Goal: Answer question/provide support: Answer question/provide support

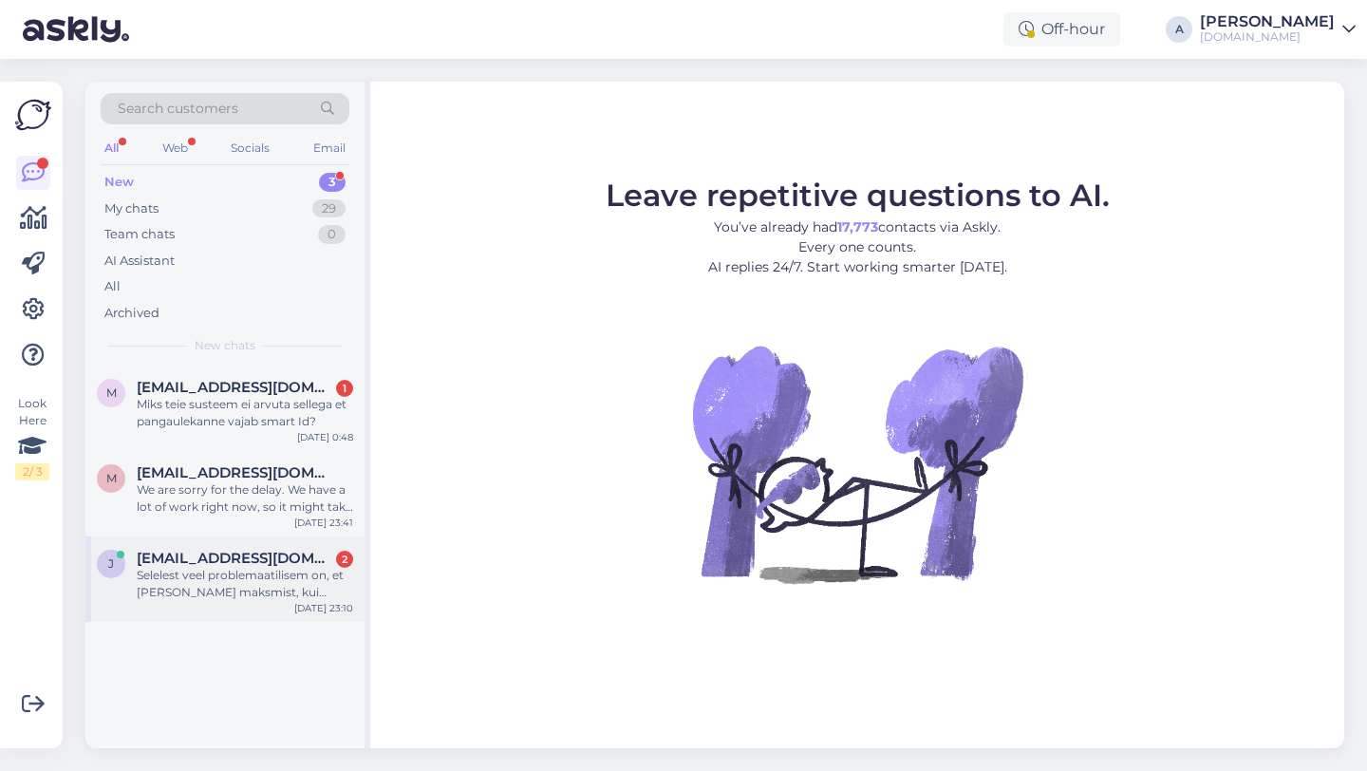
click at [264, 576] on div "Selelest veel problemaatilisem on, et peale maksmist, kui juhatas tellimuse juu…" at bounding box center [245, 584] width 216 height 34
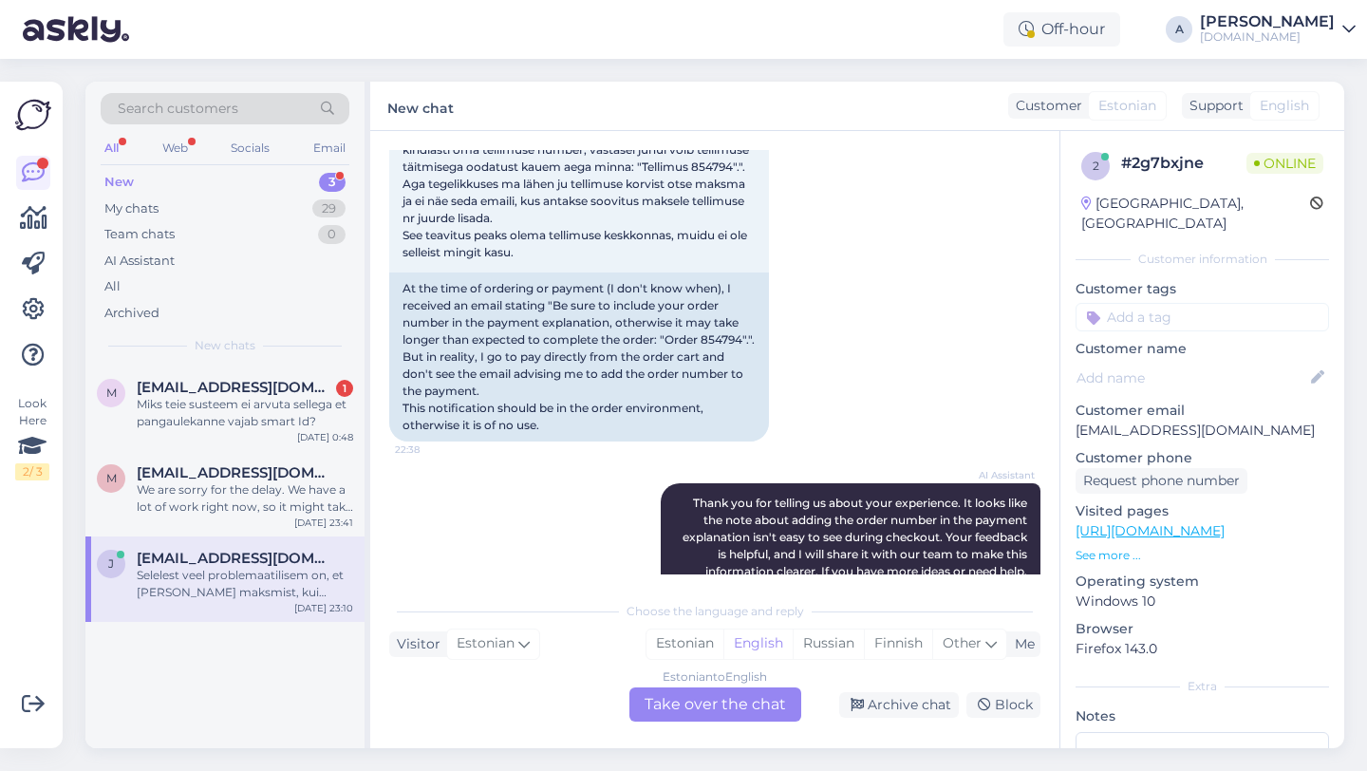
scroll to position [575, 0]
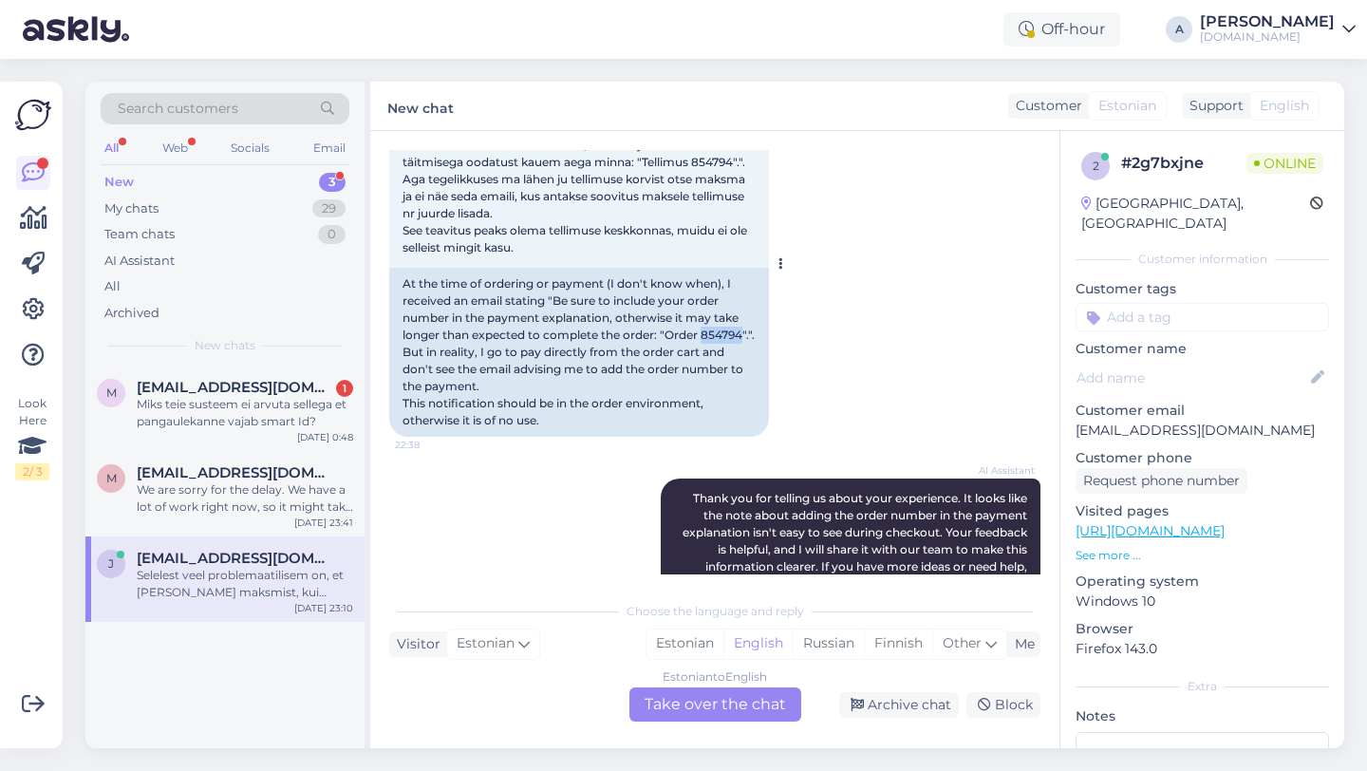
drag, startPoint x: 443, startPoint y: 335, endPoint x: 395, endPoint y: 335, distance: 48.4
click at [395, 335] on div "At the time of ordering or payment (I don't know when), I received an email sta…" at bounding box center [579, 352] width 380 height 169
copy div "854794"
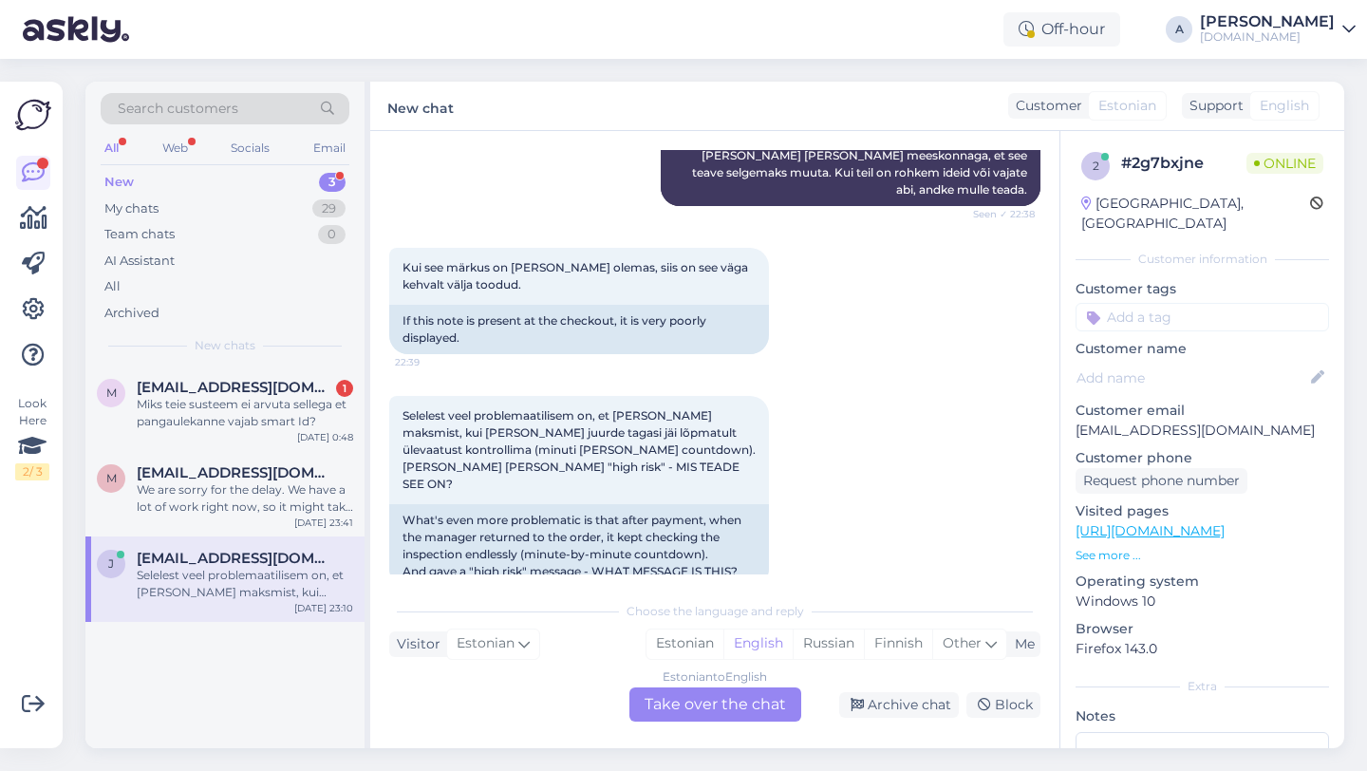
click at [681, 704] on div "Estonian to English Take over the chat" at bounding box center [715, 704] width 172 height 34
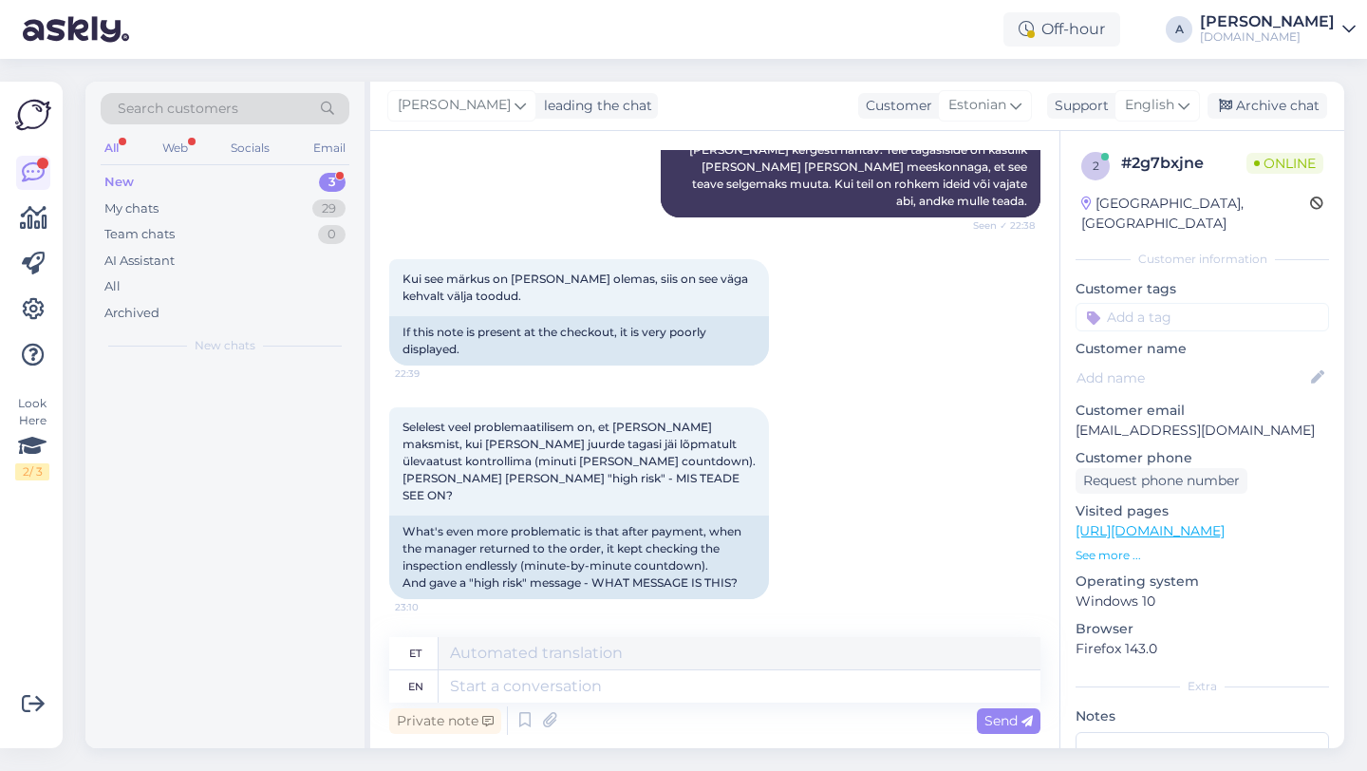
scroll to position [1045, 0]
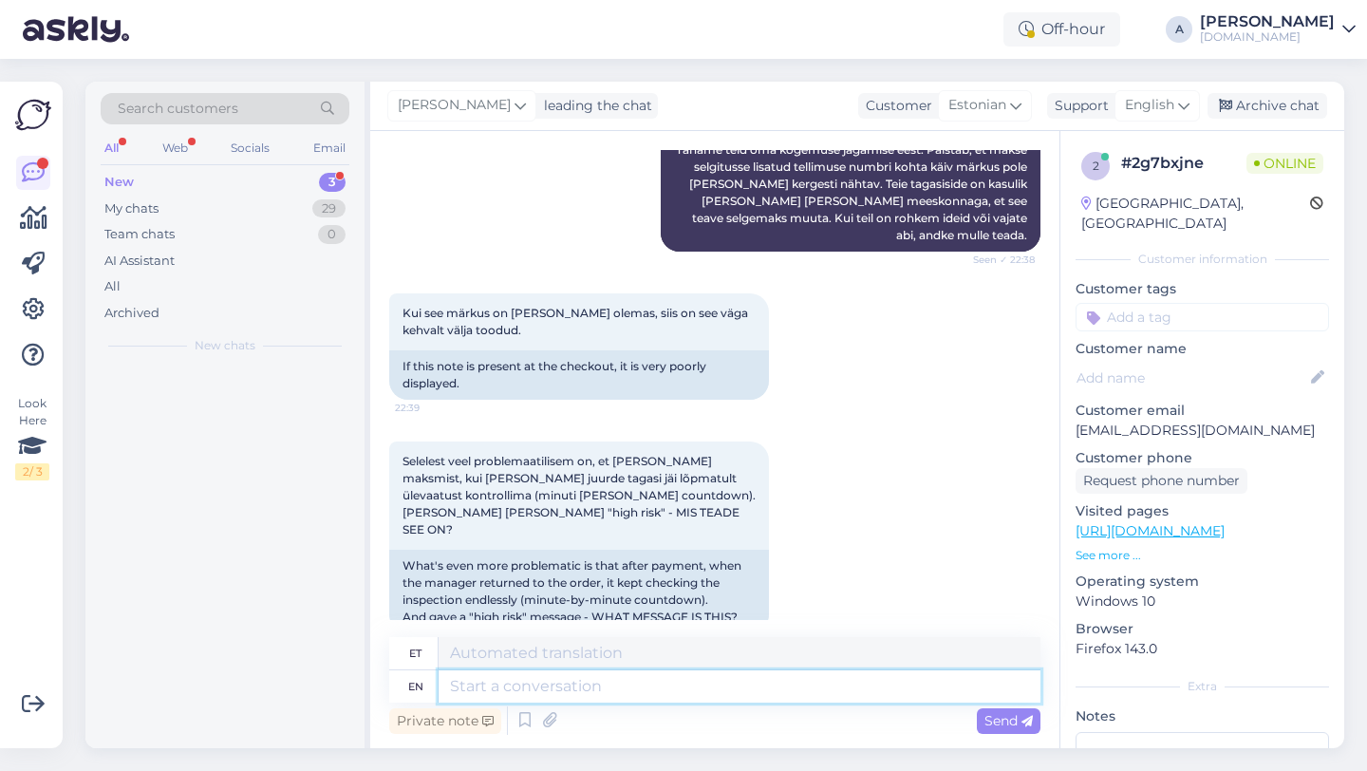
click at [600, 677] on textarea at bounding box center [740, 686] width 602 height 32
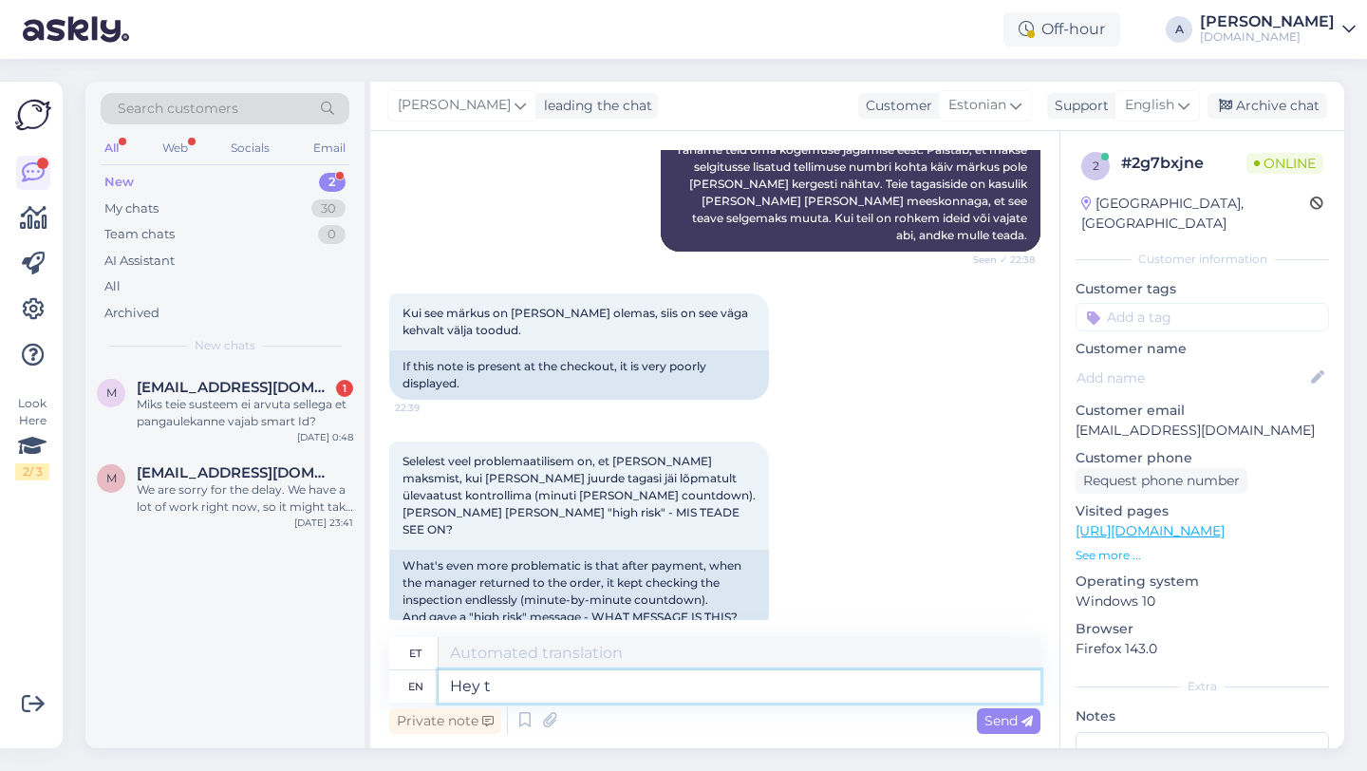
type textarea "Hey th"
type textarea "Hei"
type textarea "Hey there!"
type textarea "Tere!"
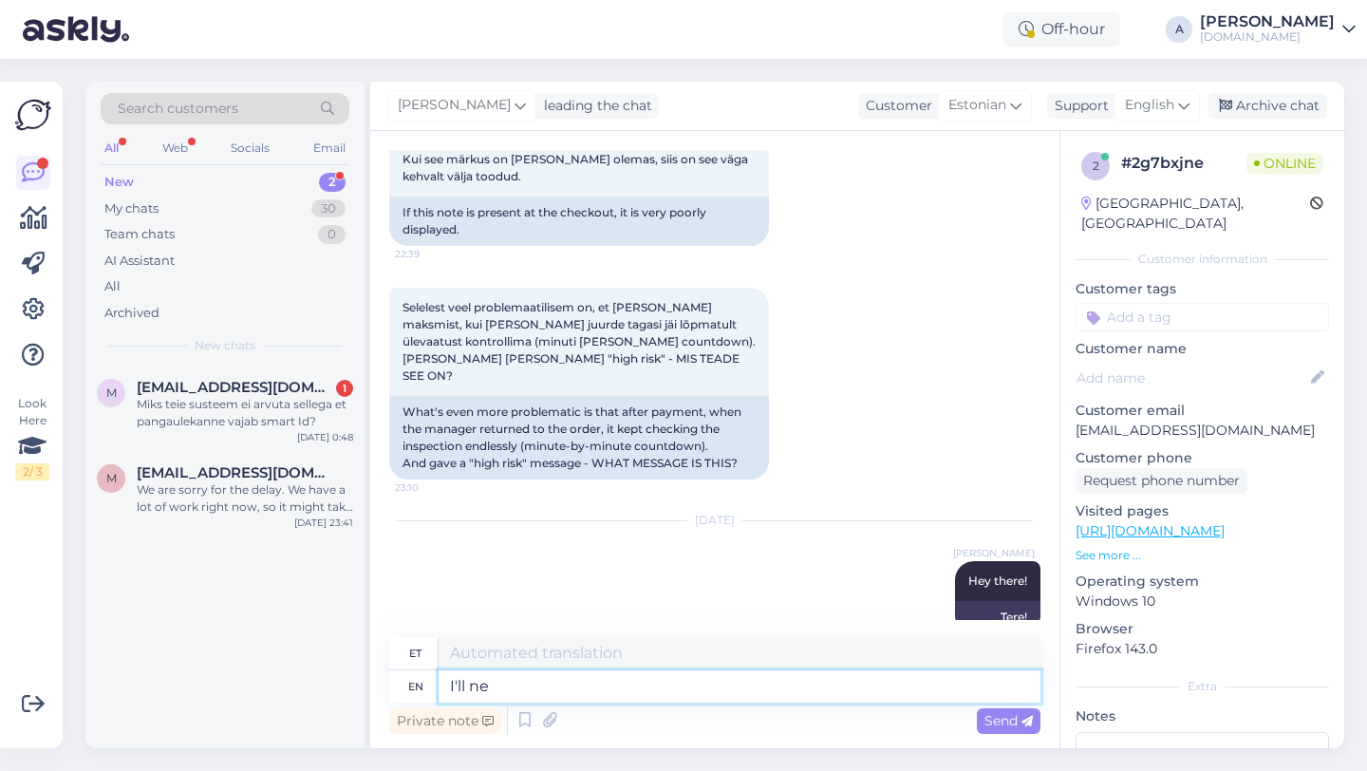
type textarea "I'll ne s"
type textarea "Ma teen"
type textarea "I'll ne shar"
type textarea "Ma ei vaja"
type textarea "I'll be"
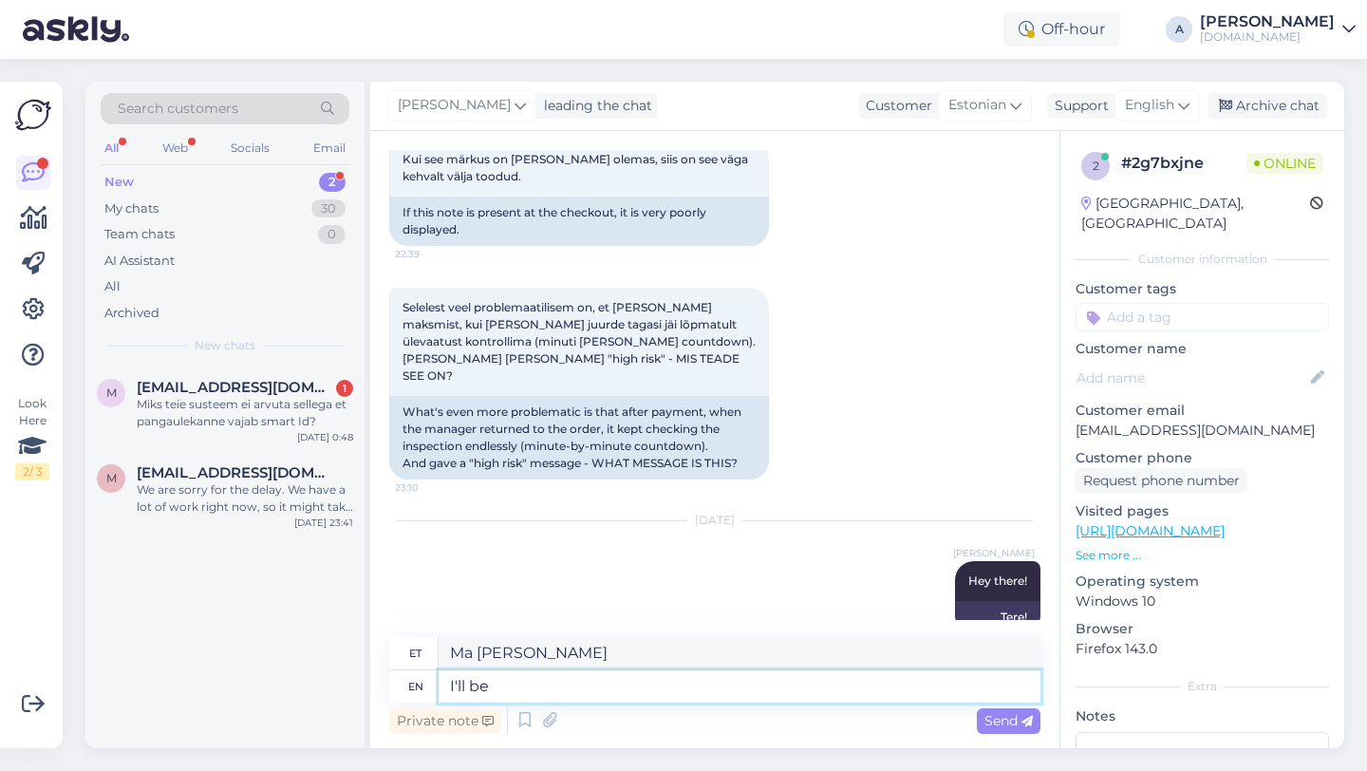
type textarea "Ma teen"
type textarea "I'll be sh"
type textarea "Ma olen"
type textarea "I'll be sharing your"
type textarea "Ma jagan"
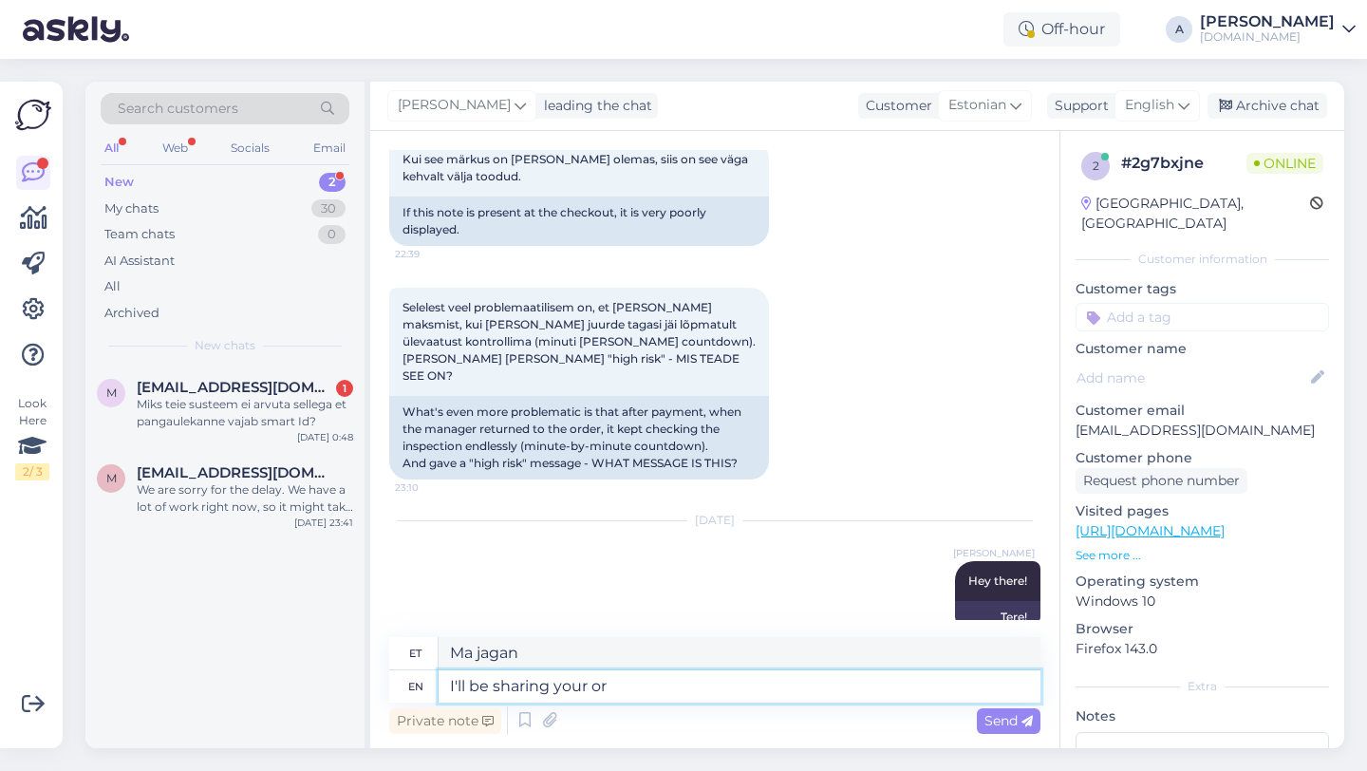
type textarea "I'll be sharing your ord"
type textarea "Ma jagan sinu"
type textarea "I'll be sharing your order with o"
type textarea "Jagan teie tellimust"
type textarea "I'll be sharing your order with our"
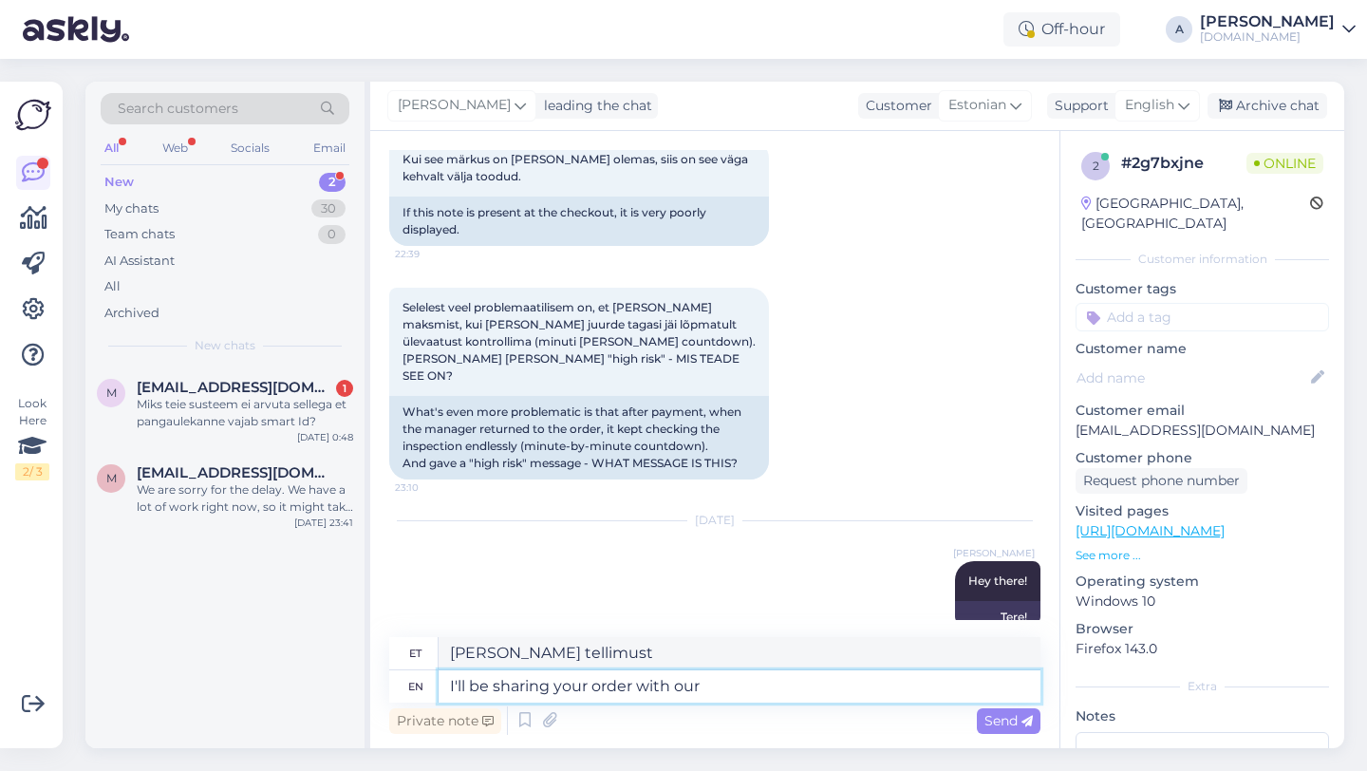
type textarea "Jagan teie tellimust teiega"
type textarea "I'll be sharing your order with our inte"
type textarea "Jagan teie tellimust meiega"
type textarea "I'll be sharing your order with our internal"
type textarea "Jagan teie tellimust meie interaktiivsete tellimustega."
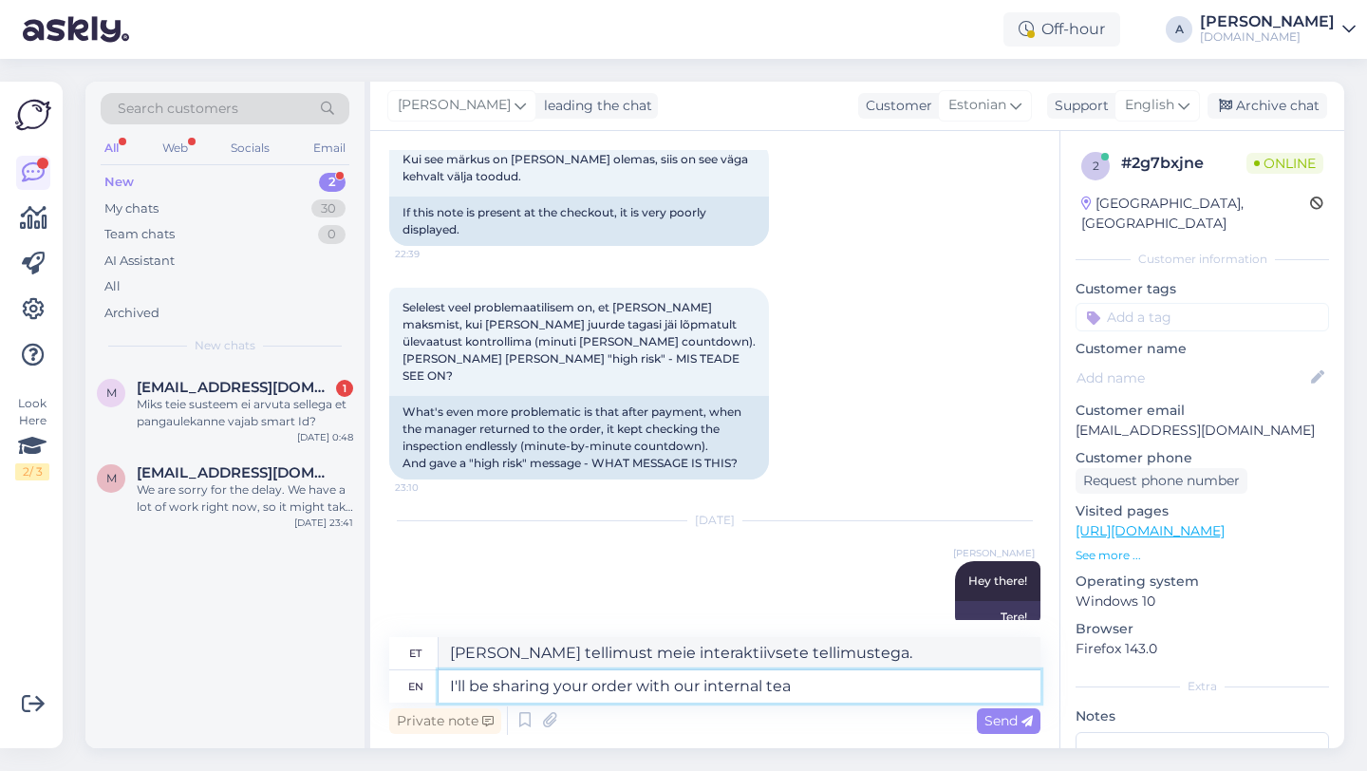
type textarea "I'll be sharing your order with our internal team"
type textarea "Jagan teie tellimust meie siseringiga."
type textarea "I'll be sharing your order with our internal team."
type textarea "Jagan teie tellimust meie sisemise meeskonnaga."
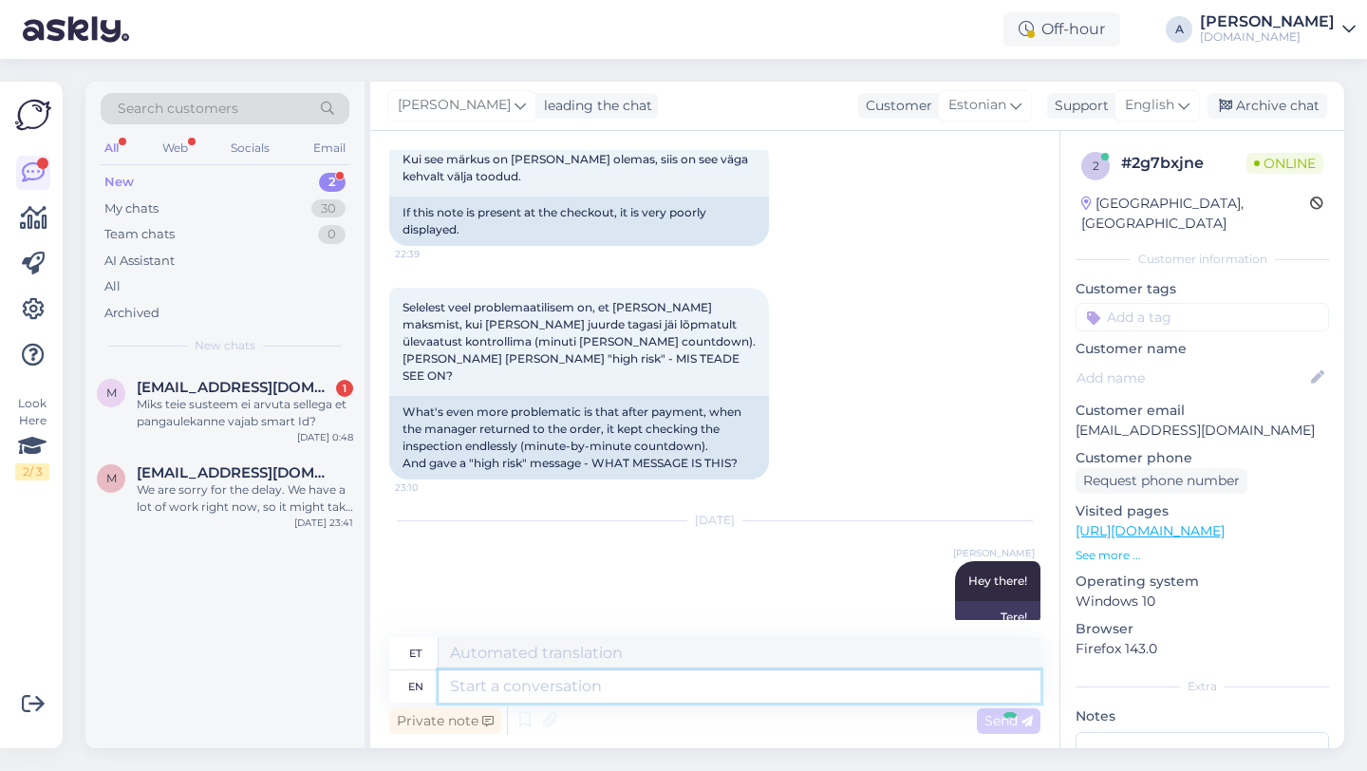
scroll to position [1313, 0]
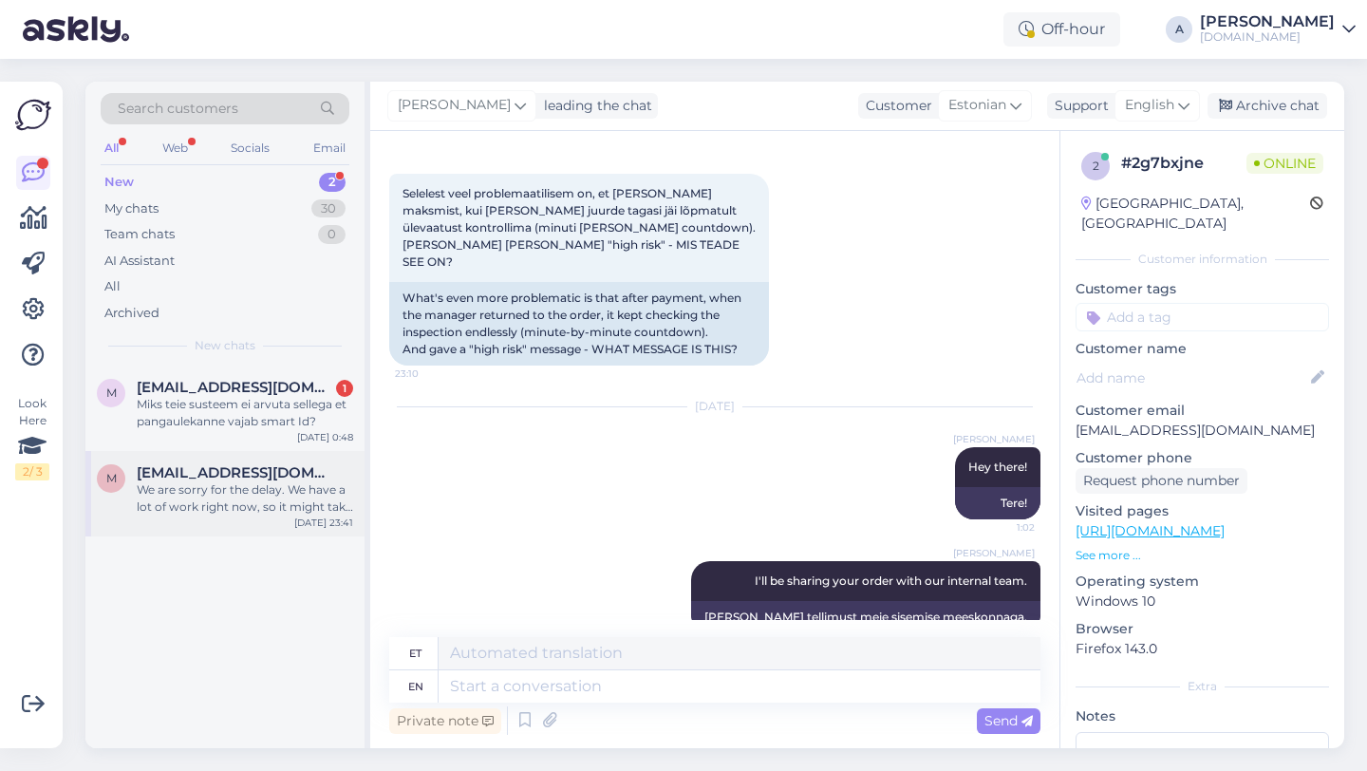
click at [215, 529] on div "M Myojin199@gmail.com We are sorry for the delay. We have a lot of work right n…" at bounding box center [224, 493] width 279 height 85
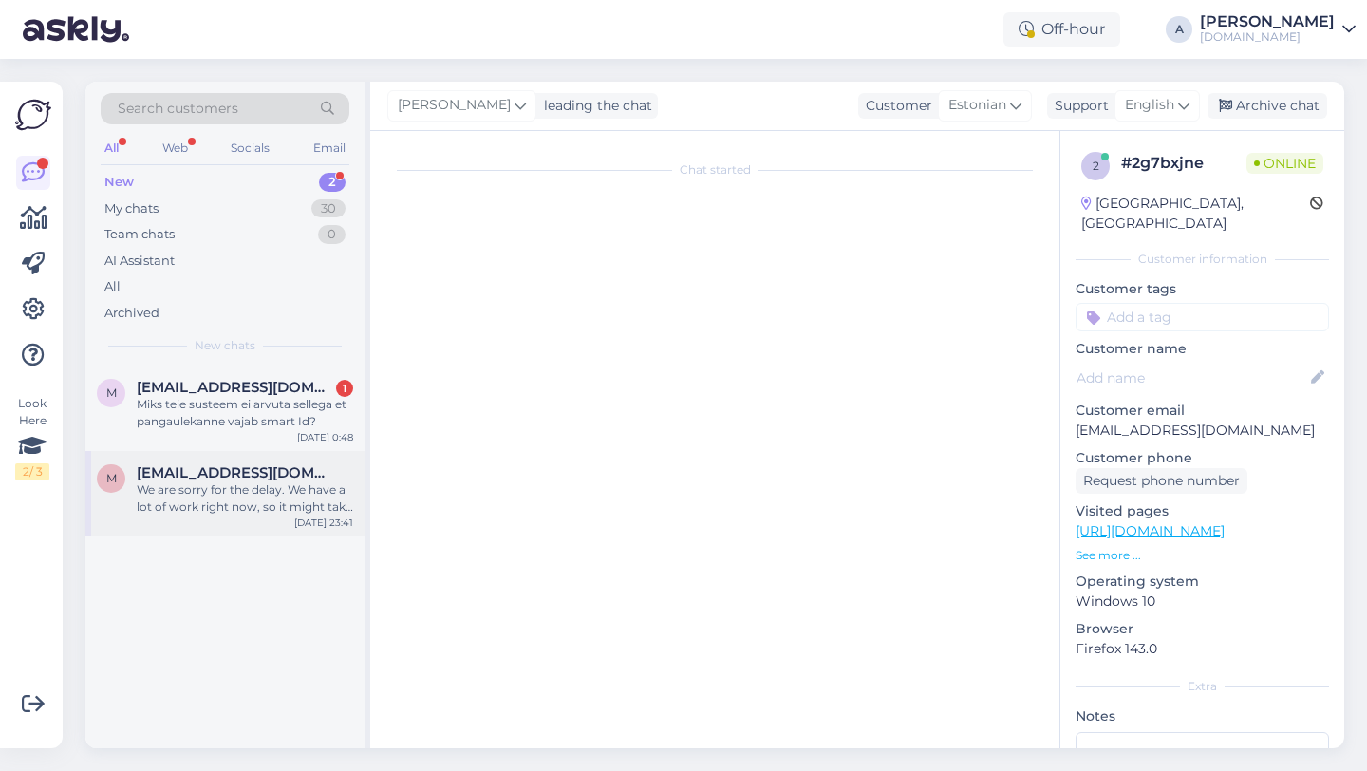
scroll to position [3, 0]
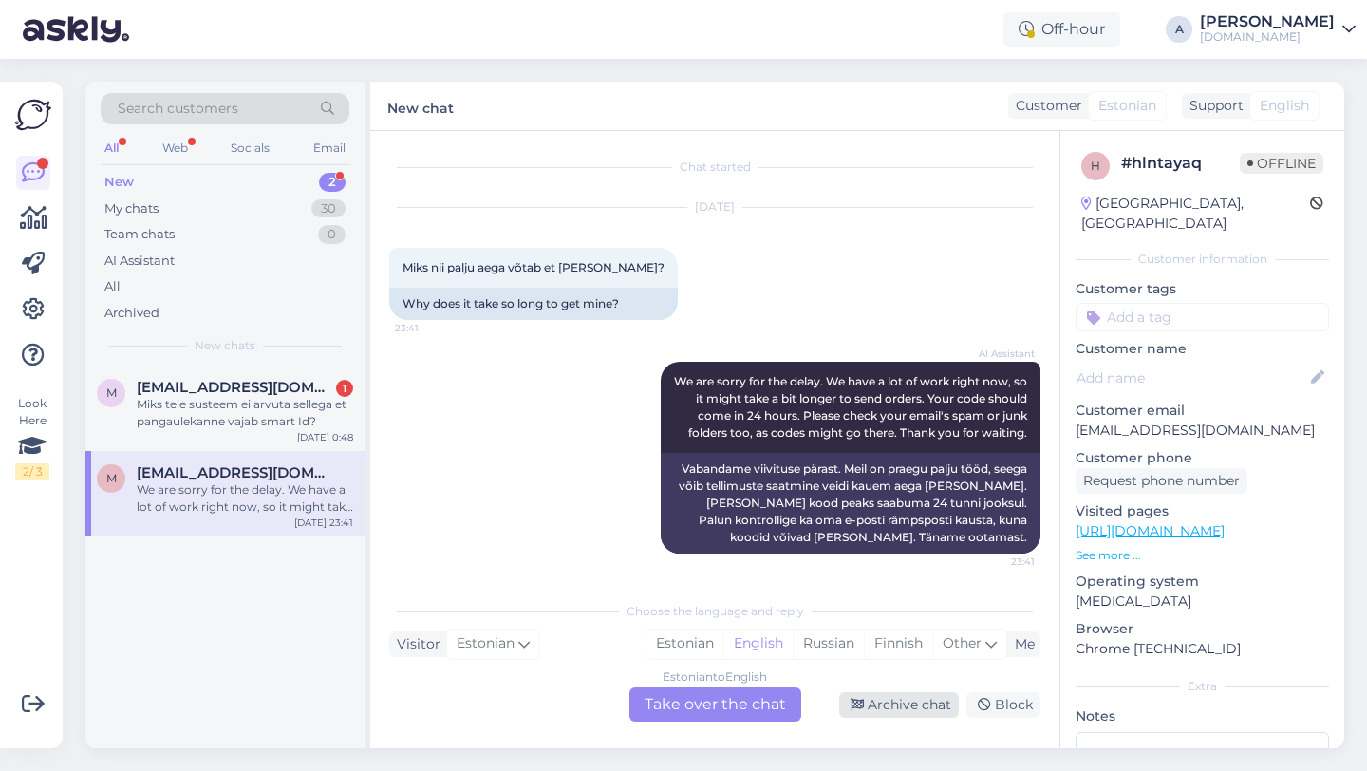
click at [898, 703] on div "Archive chat" at bounding box center [899, 705] width 120 height 26
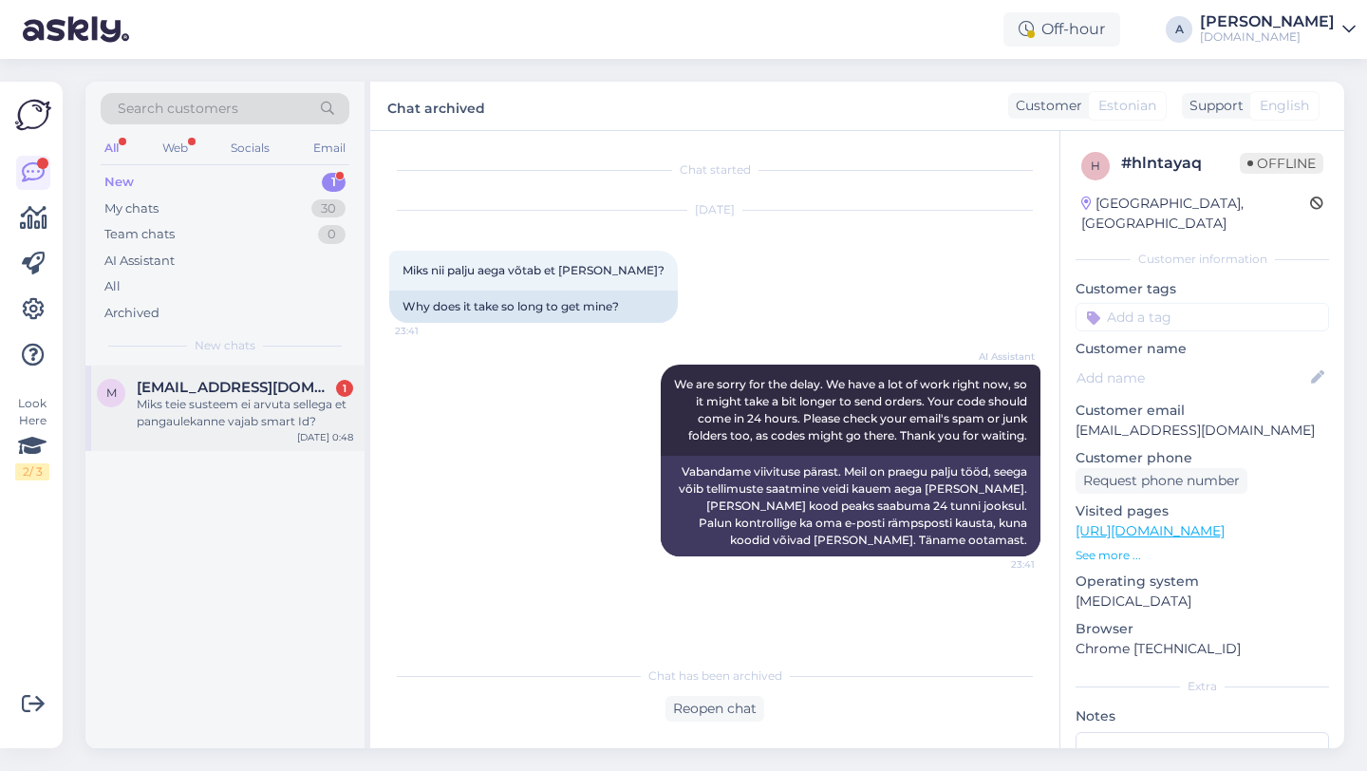
click at [246, 420] on div "Miks teie susteem ei arvuta sellega et pangaulekanne vajab smart Id?" at bounding box center [245, 413] width 216 height 34
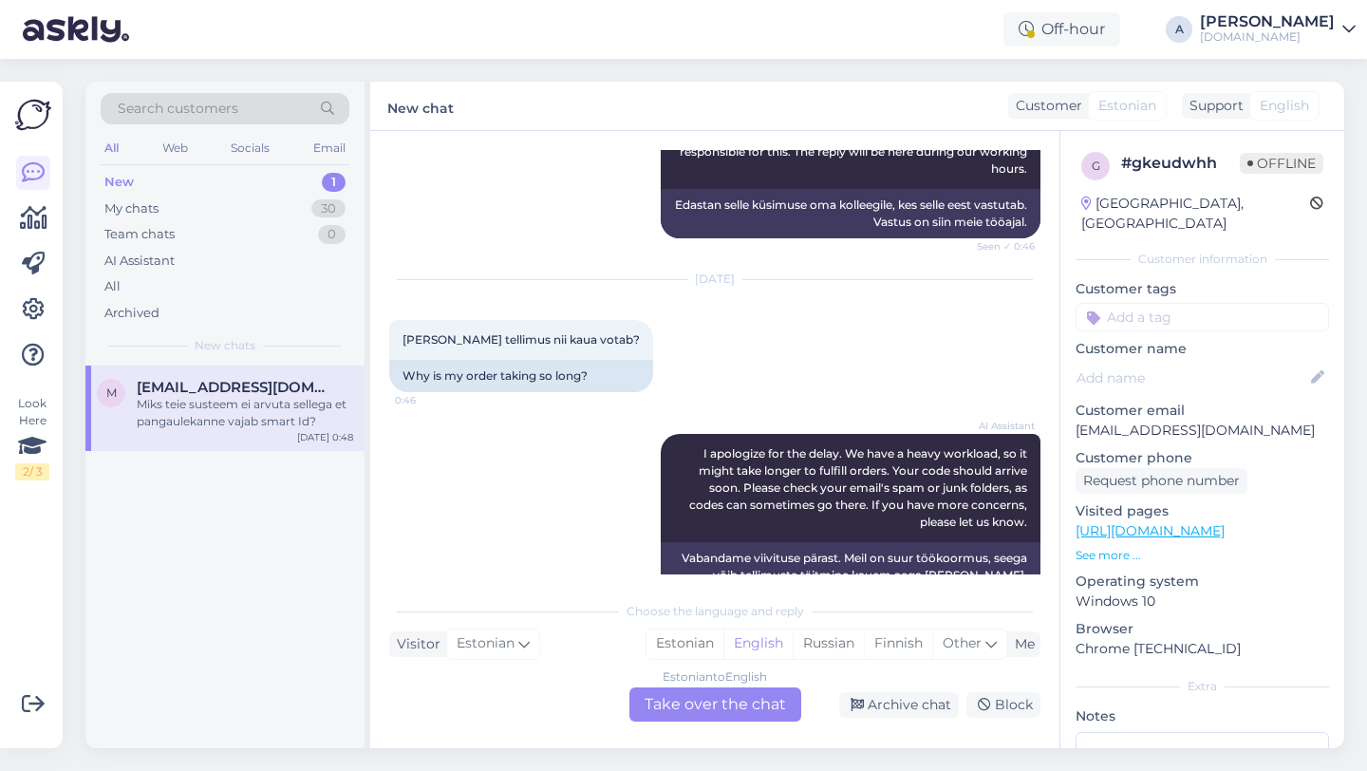
scroll to position [2338, 0]
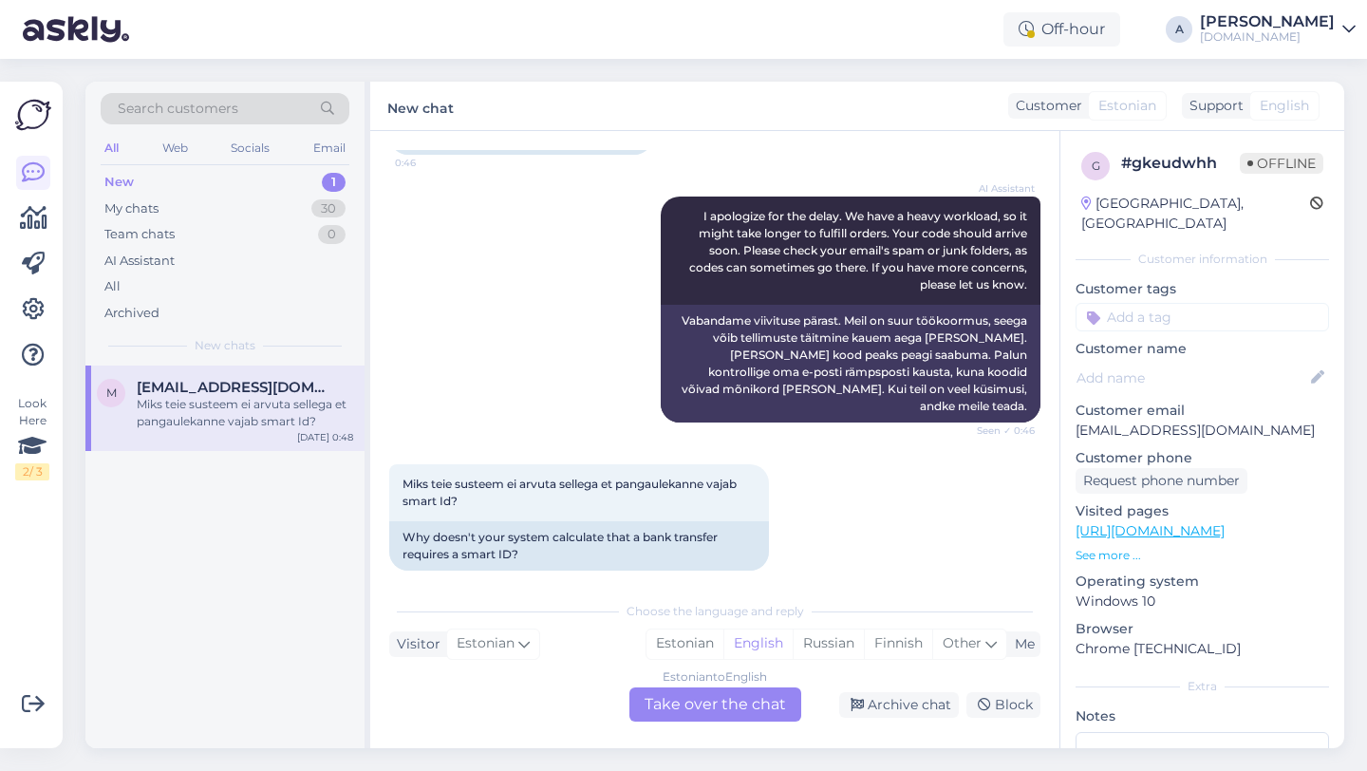
click at [703, 706] on div "Estonian to English Take over the chat" at bounding box center [715, 704] width 172 height 34
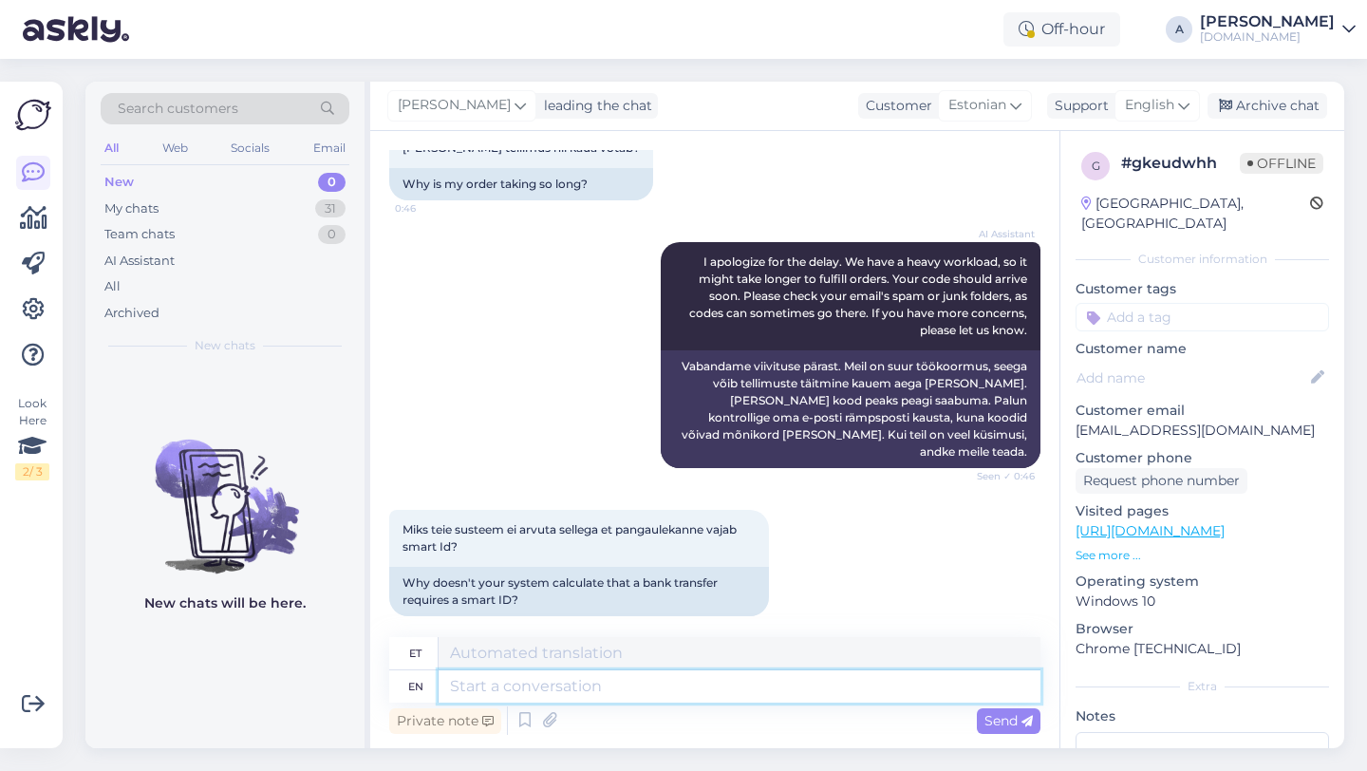
click at [599, 678] on textarea at bounding box center [740, 686] width 602 height 32
type textarea "Hey ther"
type textarea "Hei"
type textarea "Hey there!"
type textarea "Tere!"
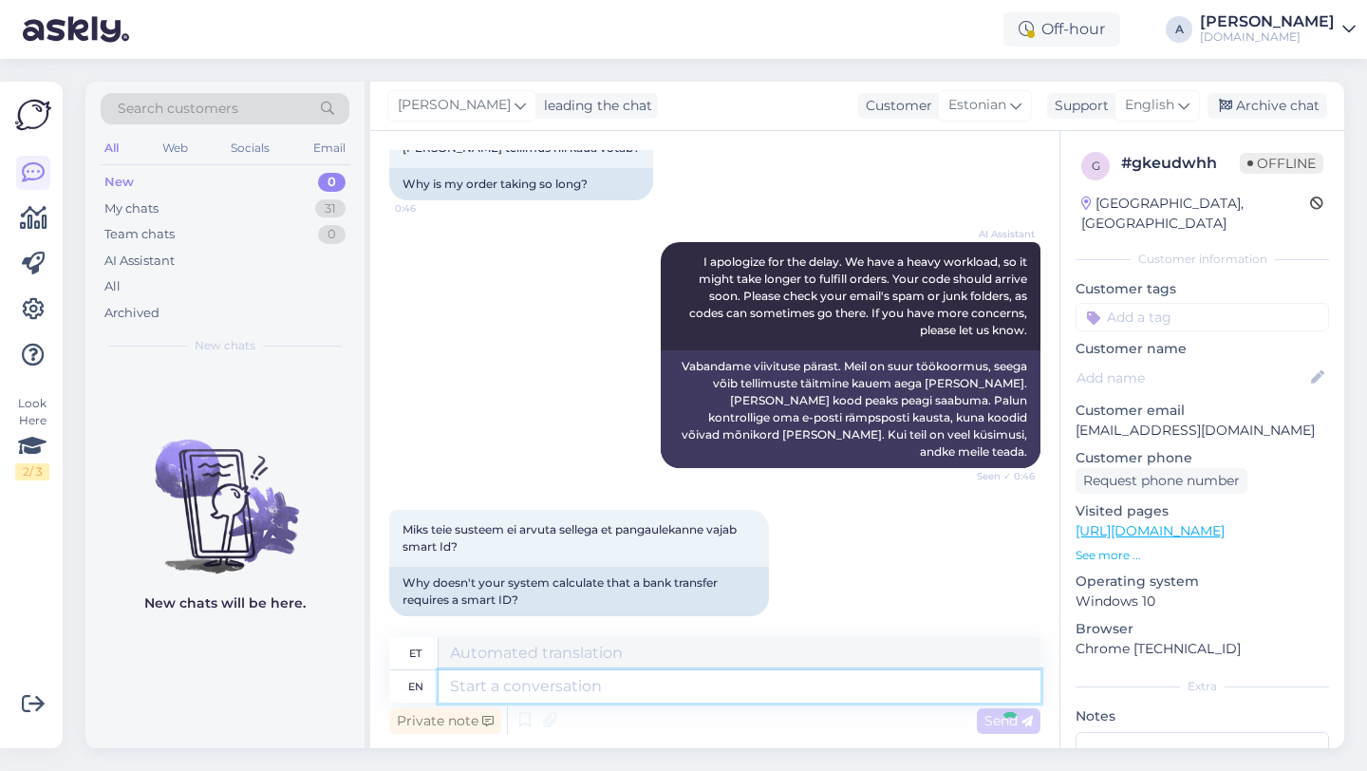
scroll to position [2406, 0]
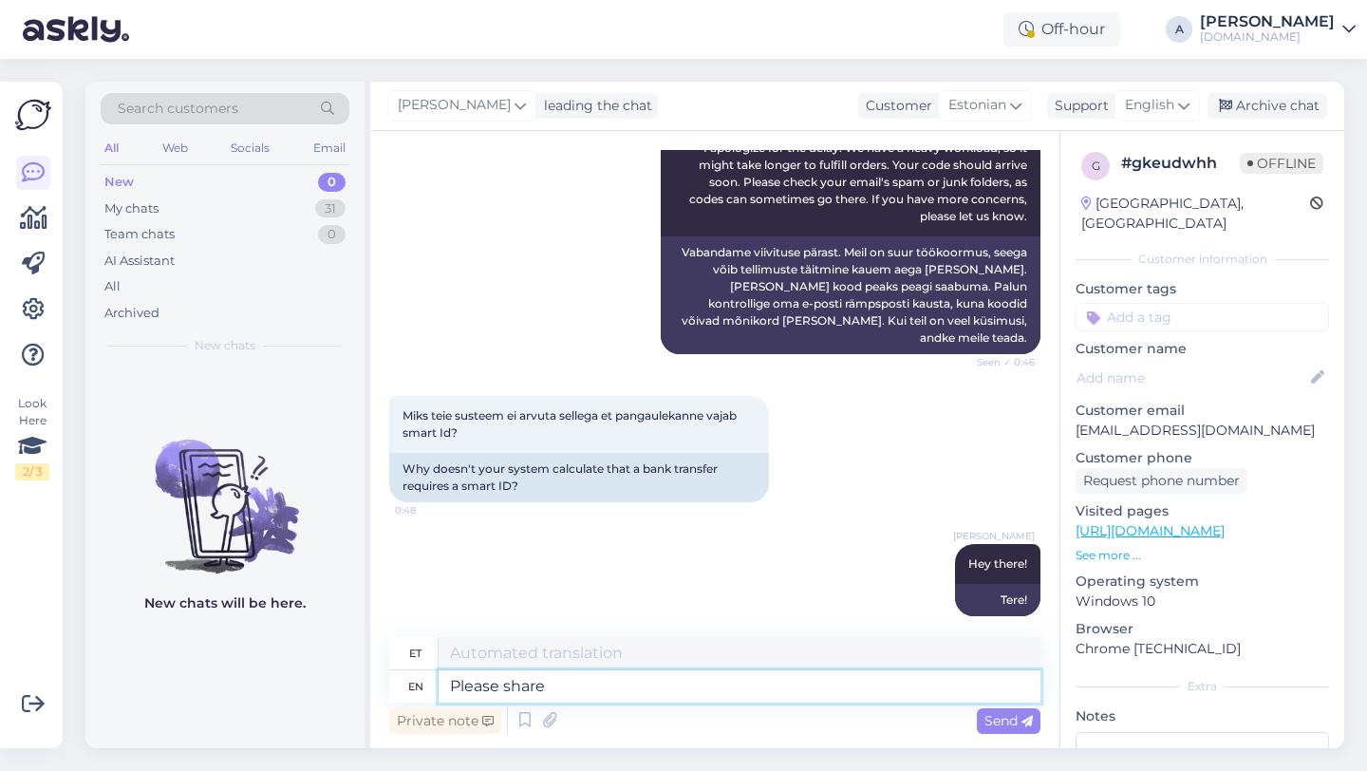
type textarea "Please share"
type textarea "Palun"
type textarea "Please share with me"
type textarea "Palun jaga"
type textarea "Please share with me yo"
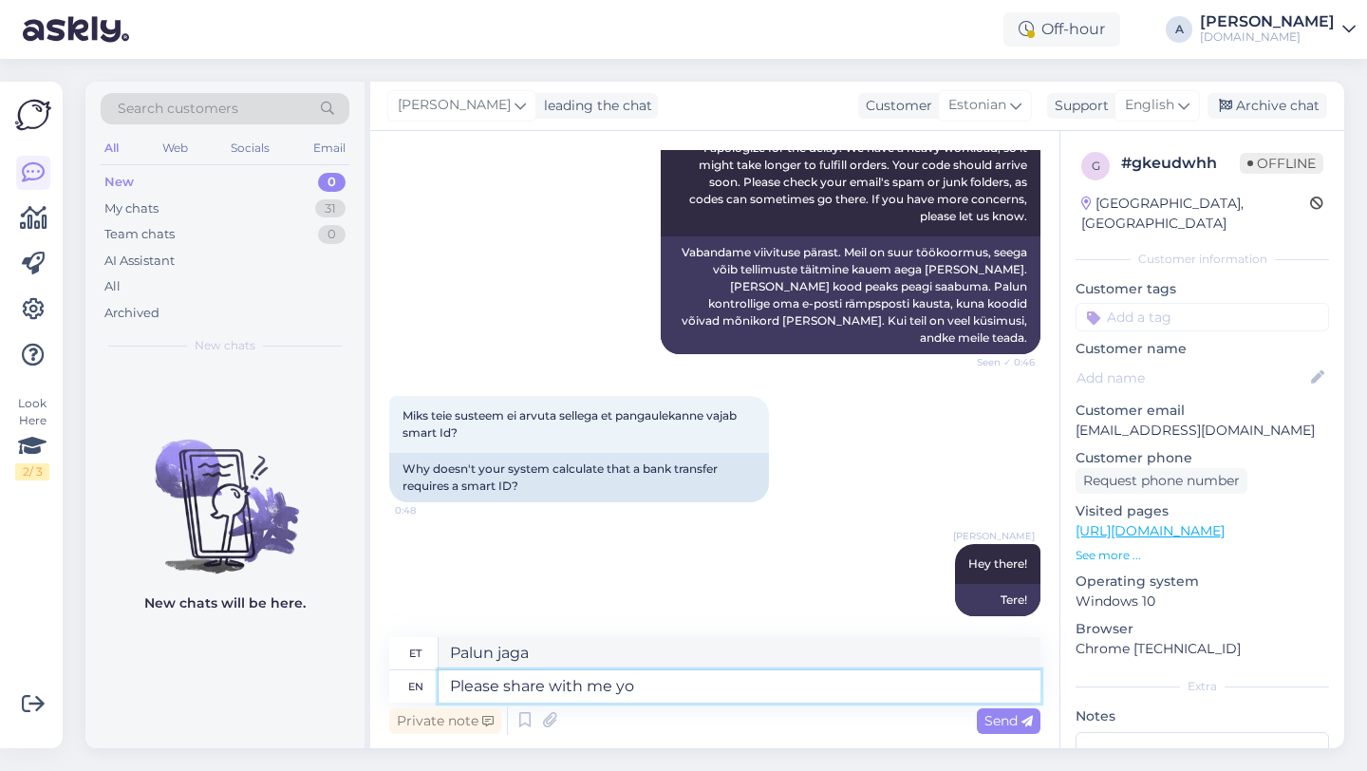
type textarea "Palun jagage"
type textarea "Please share with me your"
type textarea "Palun jaga minuga"
type textarea "Please share with me your orde"
type textarea "Palun jaga minuga oma"
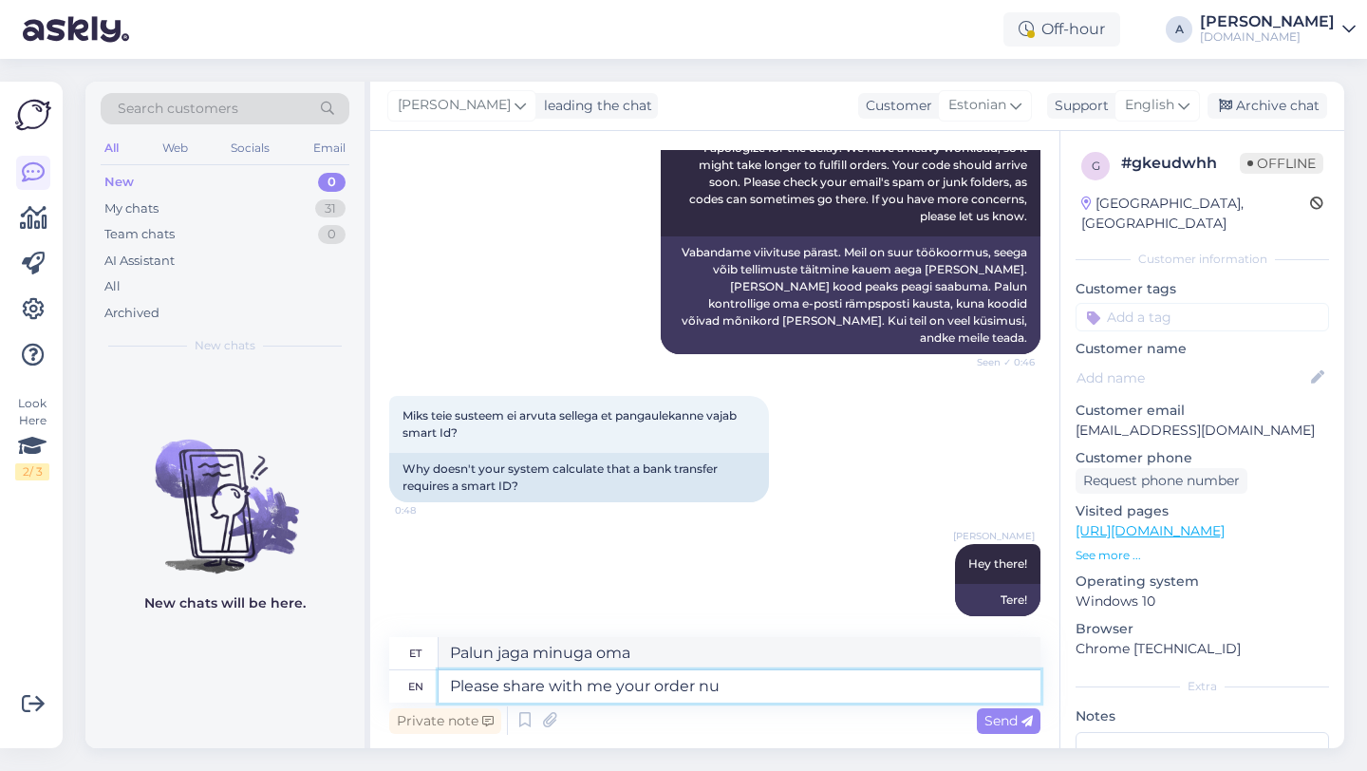
type textarea "Please share with me your order num"
type textarea "Palun jaga minuga oma tellimust"
type textarea "Please share with me your order number."
type textarea "Palun jaga minuga oma tellimuse numbrit."
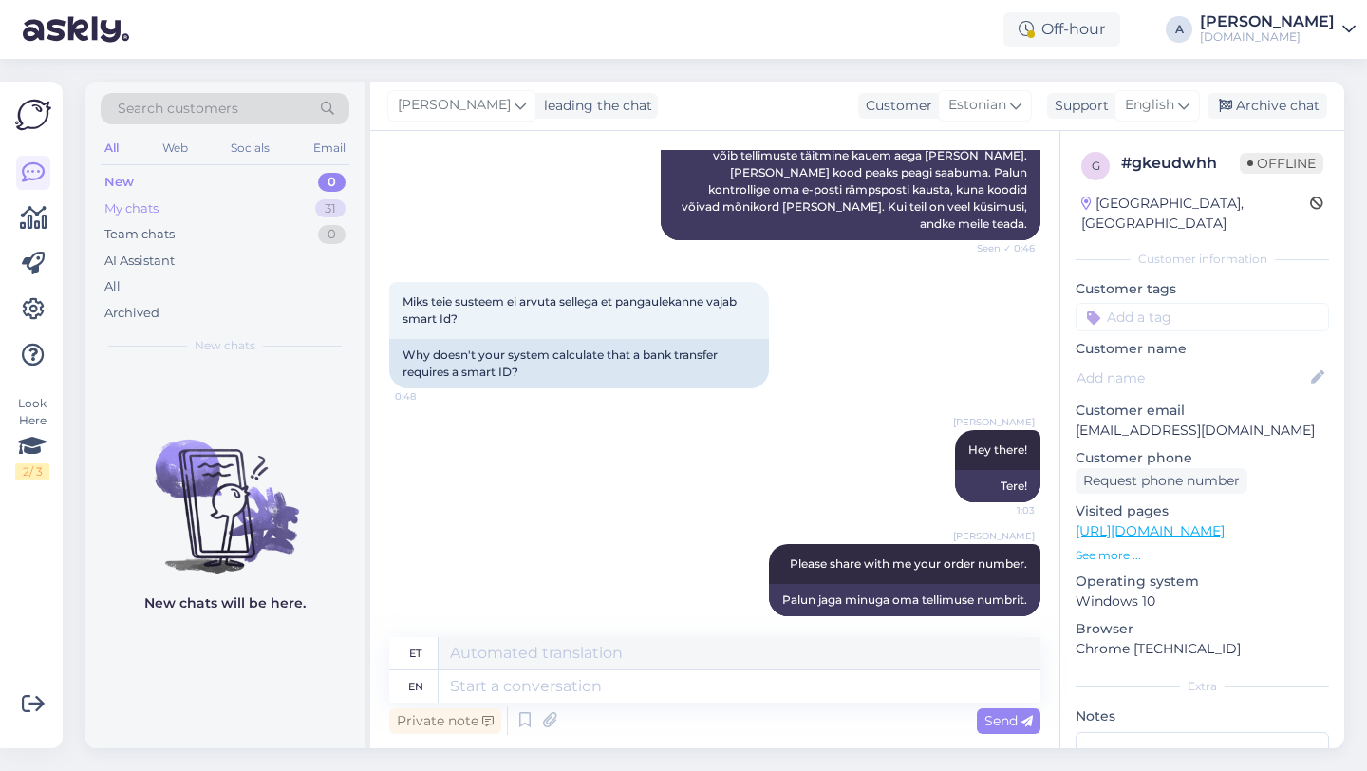
click at [252, 206] on div "My chats 31" at bounding box center [225, 209] width 249 height 27
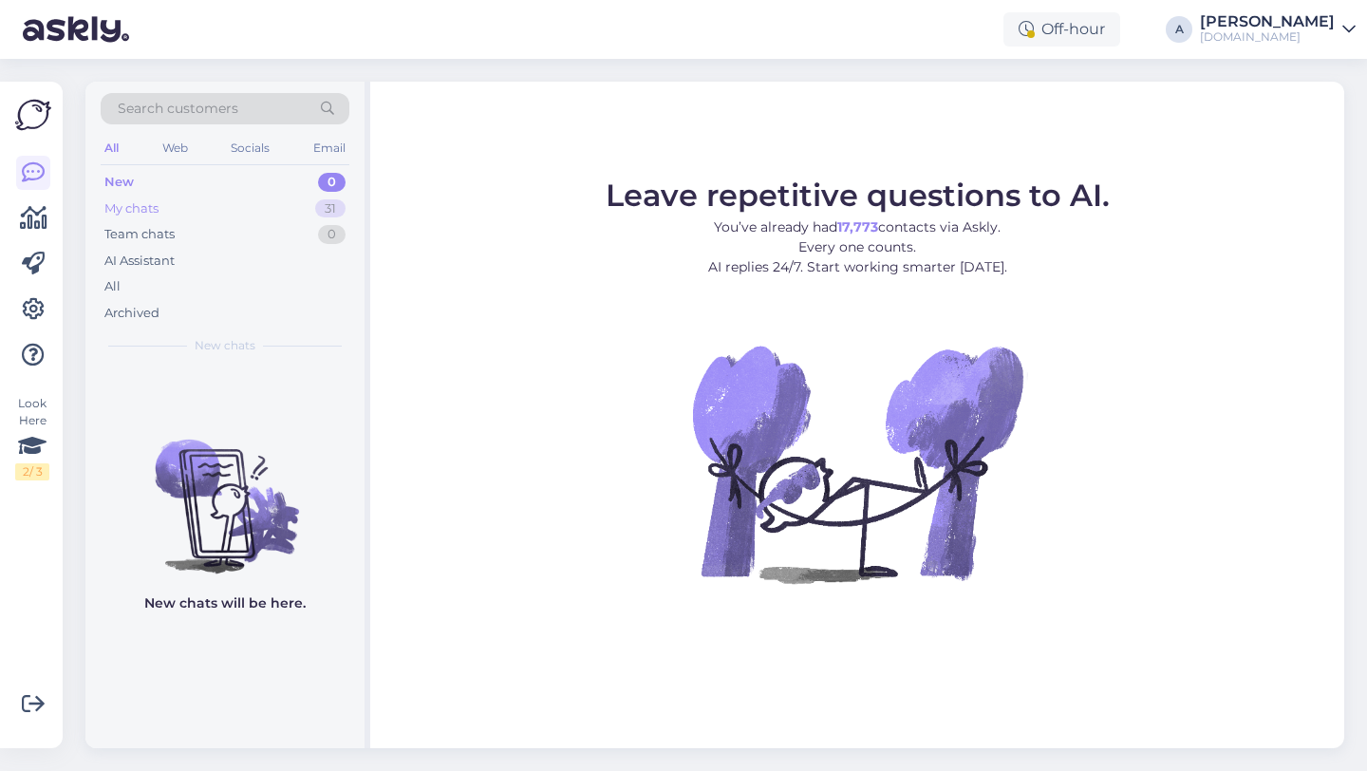
click at [339, 196] on div "My chats 31" at bounding box center [225, 209] width 249 height 27
click at [331, 202] on div "31" at bounding box center [330, 208] width 30 height 19
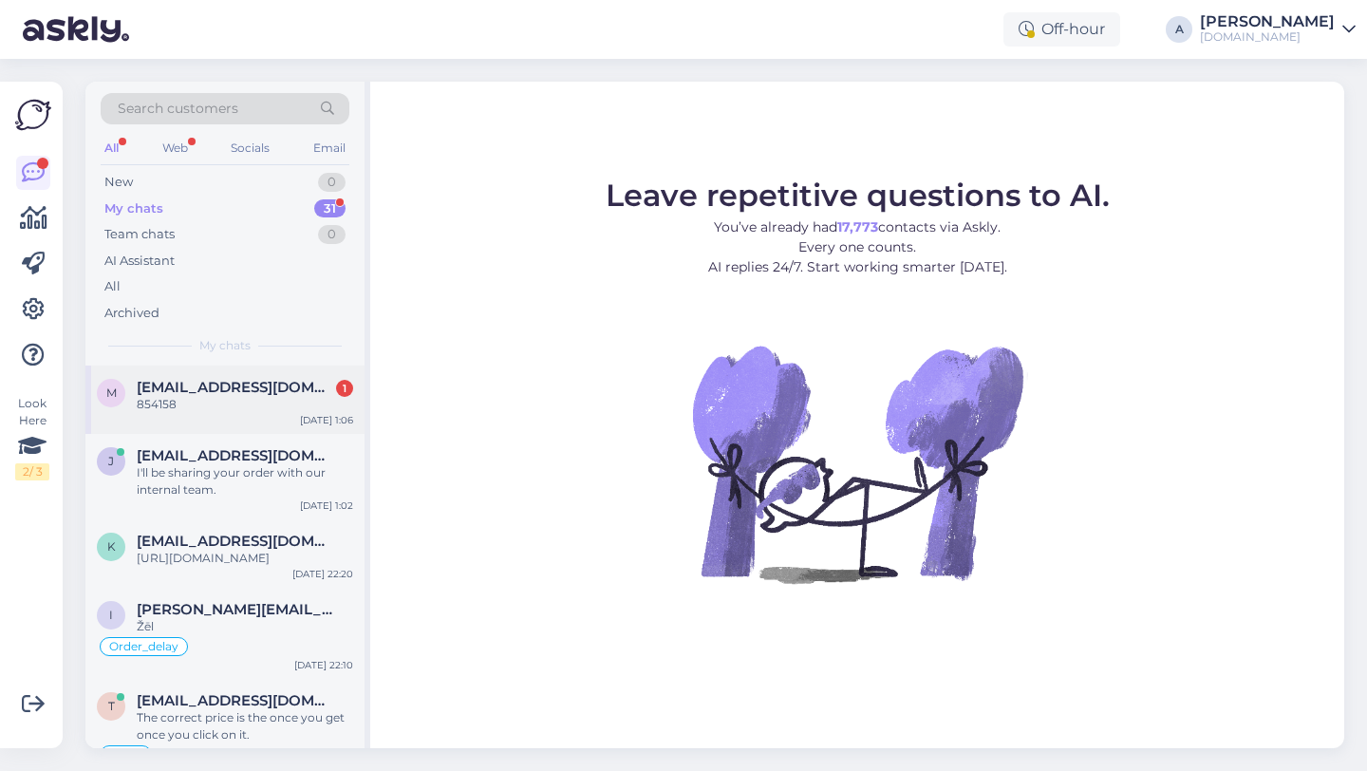
click at [237, 393] on span "[EMAIL_ADDRESS][DOMAIN_NAME]" at bounding box center [235, 387] width 197 height 17
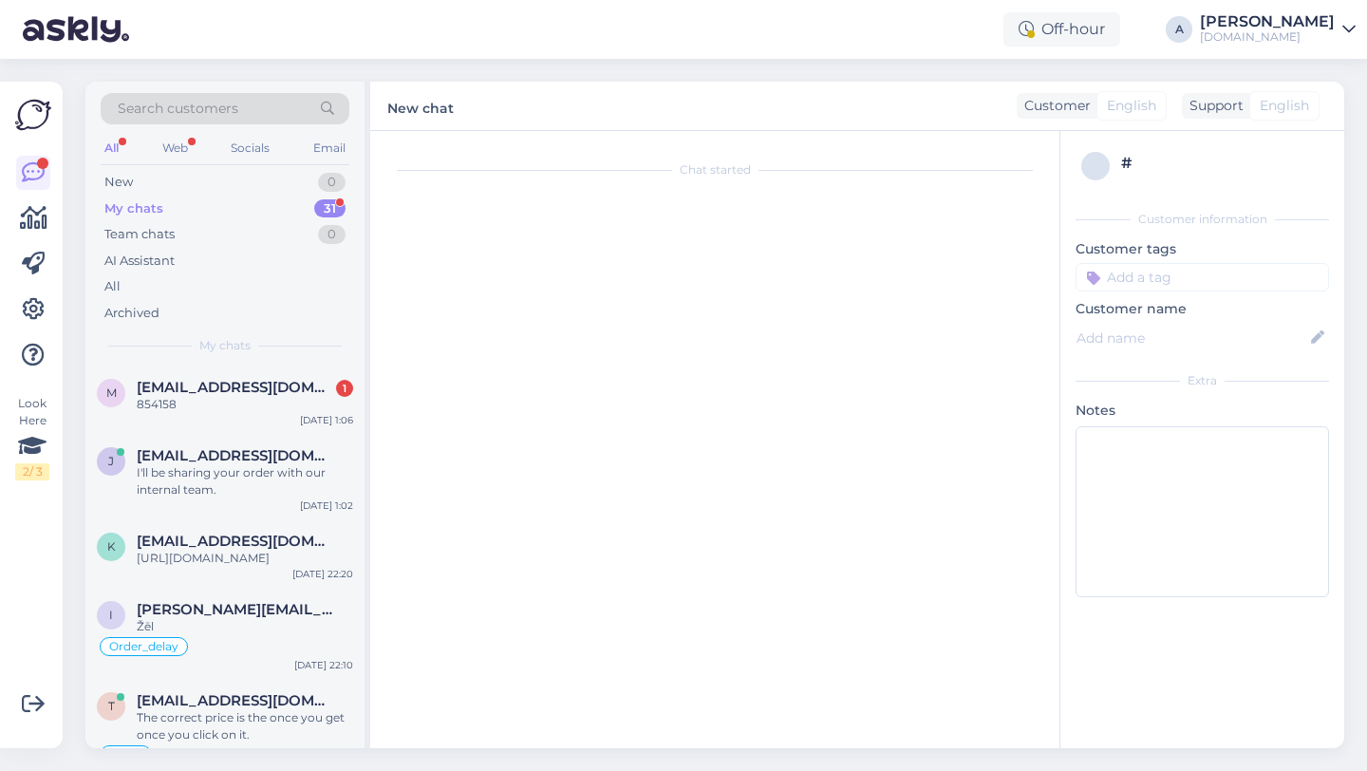
scroll to position [2634, 0]
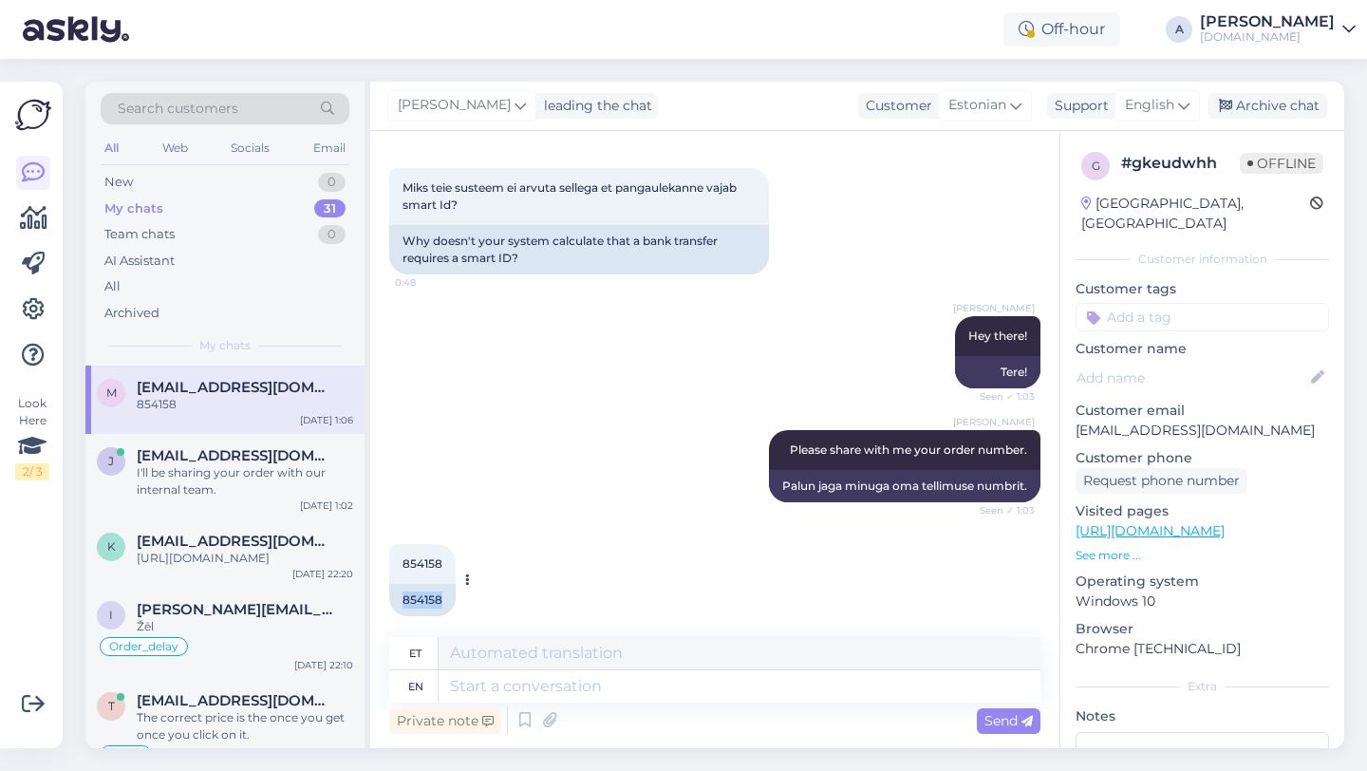
drag, startPoint x: 448, startPoint y: 584, endPoint x: 388, endPoint y: 584, distance: 59.8
click at [389, 584] on div "854158" at bounding box center [422, 600] width 66 height 32
copy div "854158"
click at [600, 446] on div "[PERSON_NAME] Please share with me your order number. Seen ✓ 1:03 Palun jaga mi…" at bounding box center [714, 466] width 651 height 114
